Goal: Task Accomplishment & Management: Manage account settings

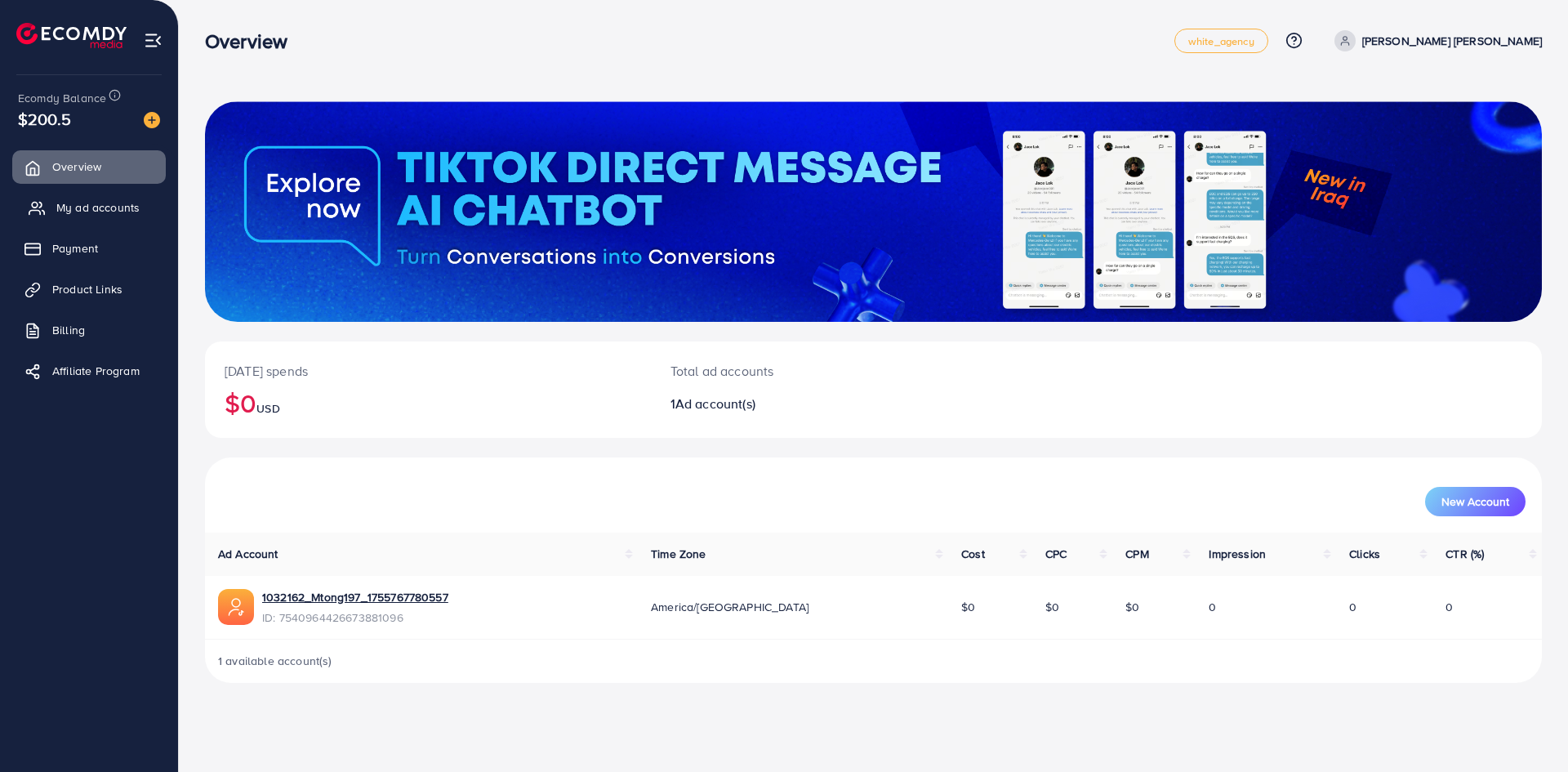
click at [58, 197] on link "My ad accounts" at bounding box center [89, 207] width 154 height 33
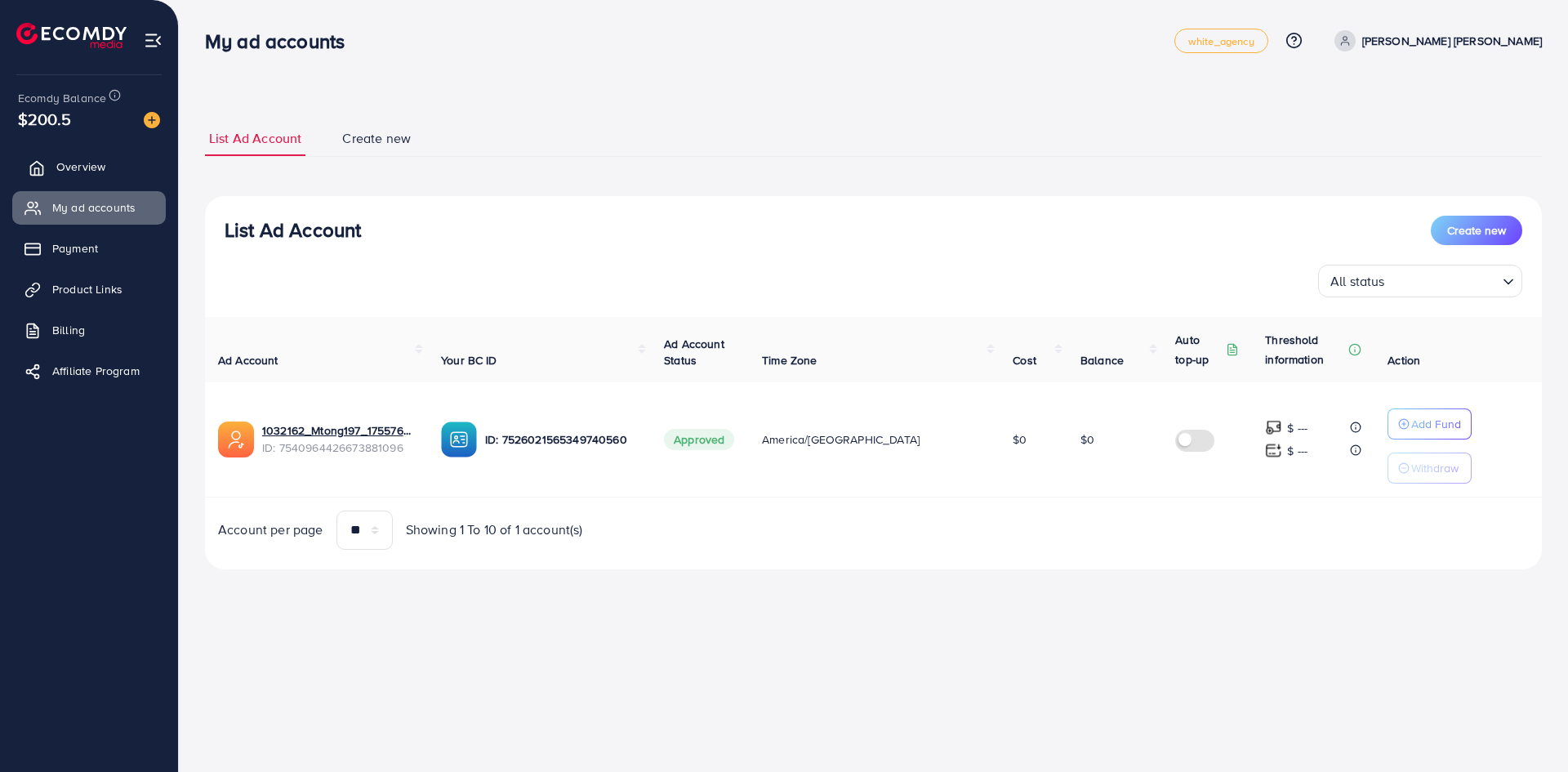
click at [60, 167] on span "Overview" at bounding box center [81, 166] width 49 height 16
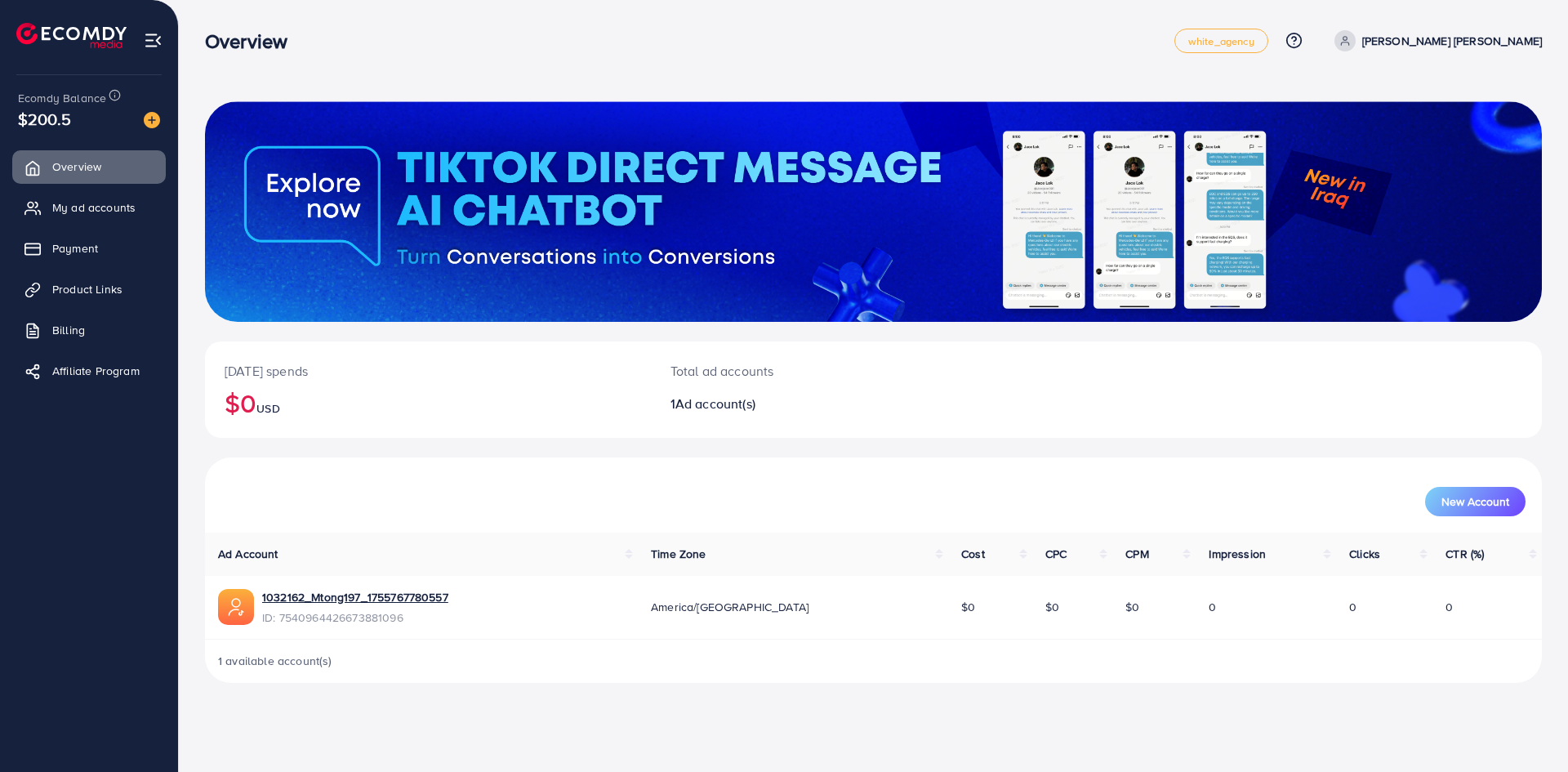
click at [1234, 508] on div "New Account" at bounding box center [873, 501] width 1304 height 30
